Goal: Task Accomplishment & Management: Use online tool/utility

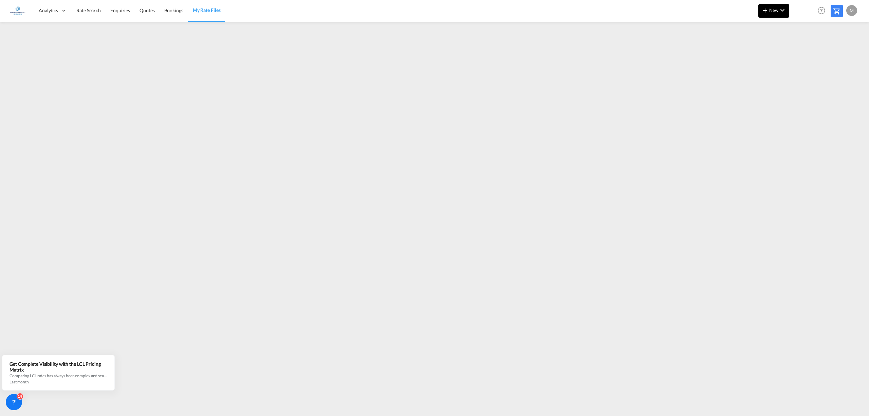
click at [777, 9] on span "New" at bounding box center [773, 9] width 25 height 5
click at [778, 25] on div "Rates" at bounding box center [765, 28] width 27 height 17
click at [801, 49] on span "Ratesheet" at bounding box center [801, 51] width 7 height 14
